Goal: Navigation & Orientation: Understand site structure

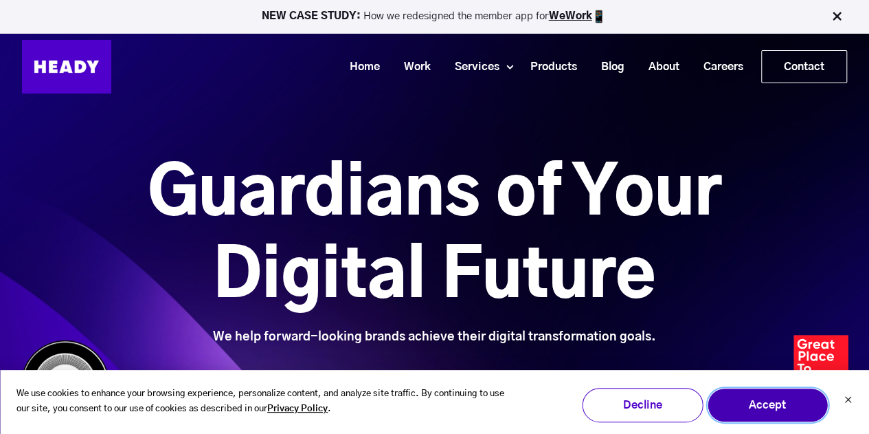
click at [764, 414] on button "Accept" at bounding box center [767, 405] width 121 height 34
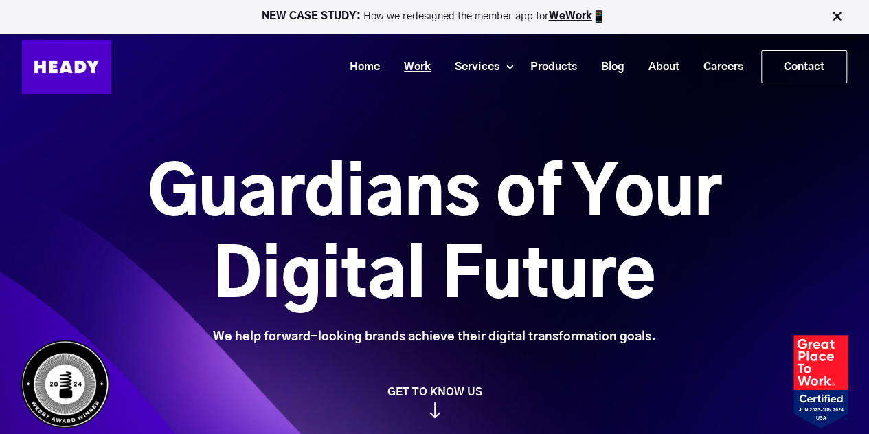
click at [404, 68] on link "Work" at bounding box center [412, 66] width 51 height 25
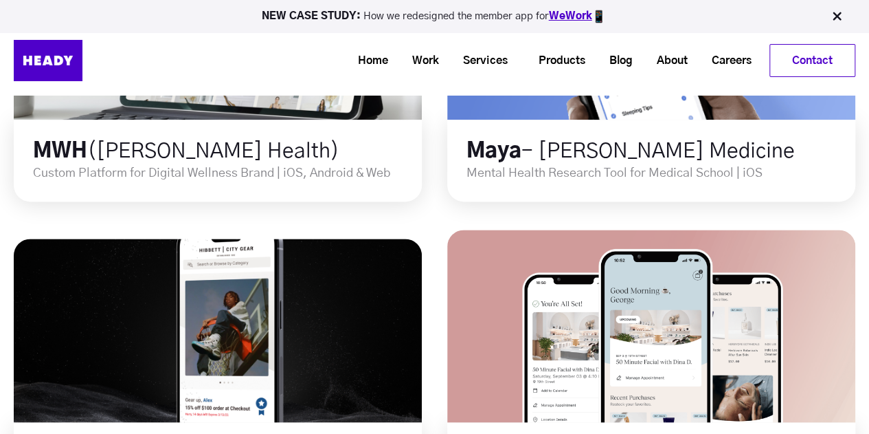
scroll to position [778, 0]
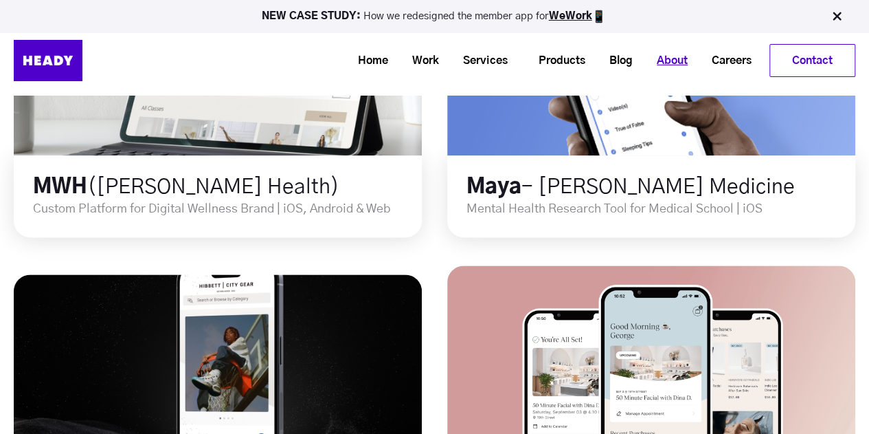
click at [660, 59] on link "About" at bounding box center [667, 60] width 55 height 25
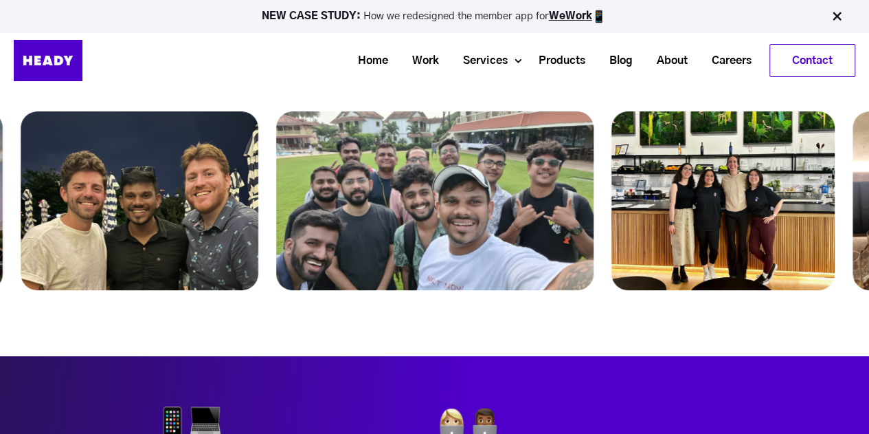
scroll to position [5418, 0]
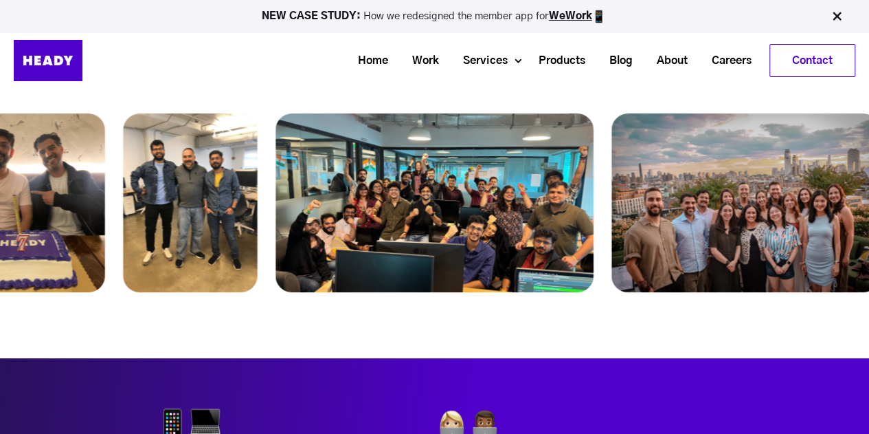
click at [63, 48] on img at bounding box center [48, 60] width 69 height 41
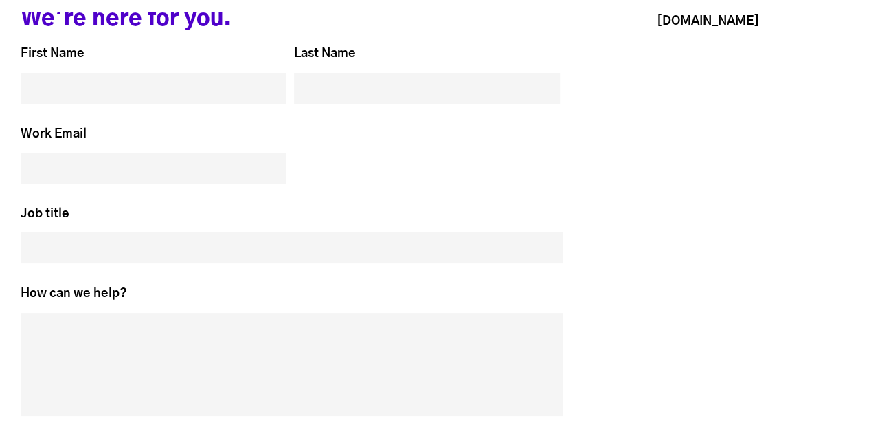
scroll to position [6096, 0]
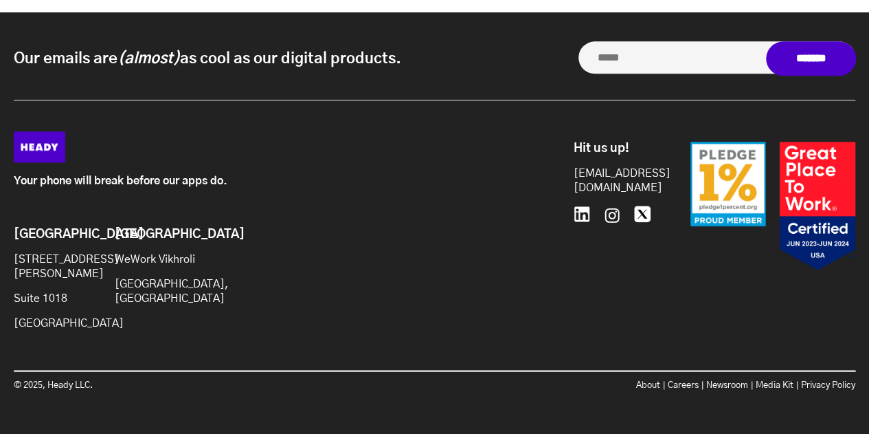
click at [841, 376] on div "Your phone will break before our apps do. Brooklyn [STREET_ADDRESS][PERSON_NAME…" at bounding box center [434, 269] width 869 height 276
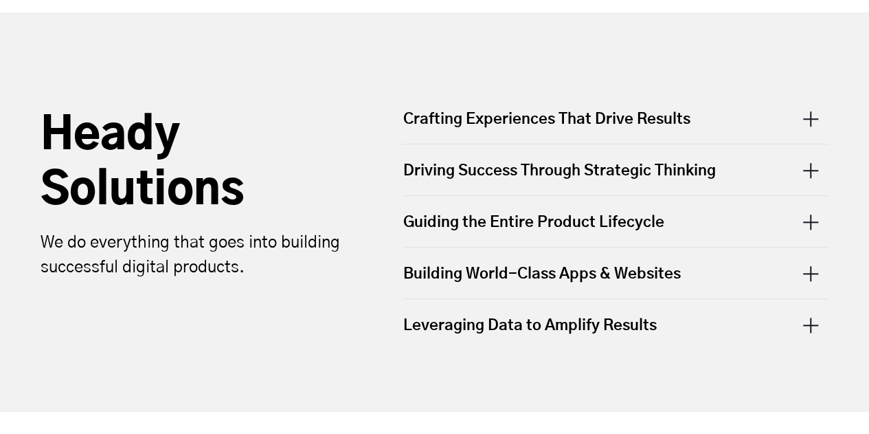
scroll to position [460, 0]
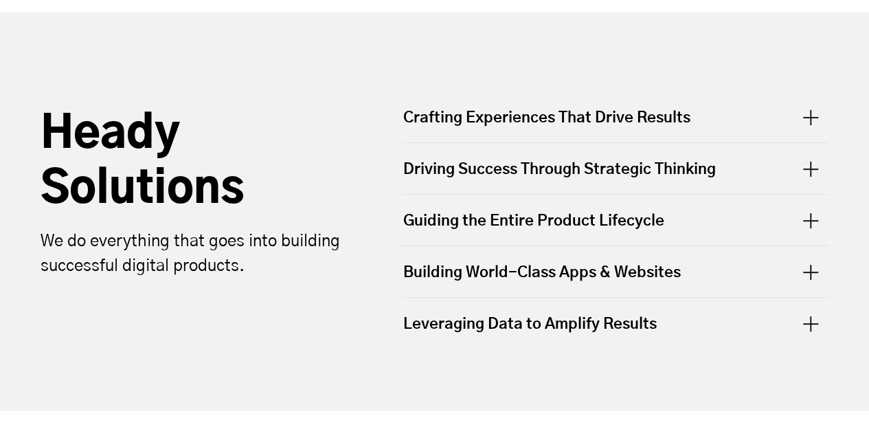
click at [735, 366] on div "Heady Solutions We do everything that goes into building successful digital pro…" at bounding box center [434, 208] width 843 height 406
